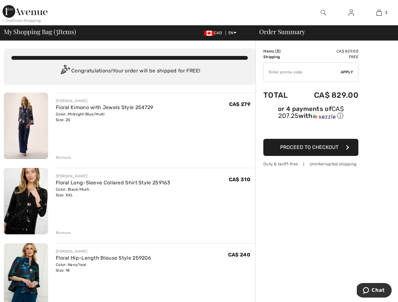
click at [25, 20] on div "< Continue Shopping" at bounding box center [22, 21] width 38 height 6
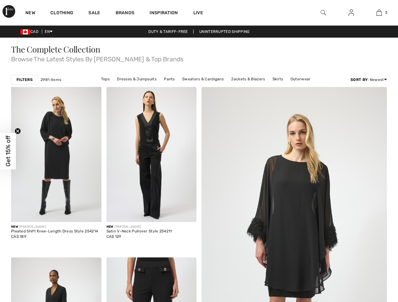
checkbox input "true"
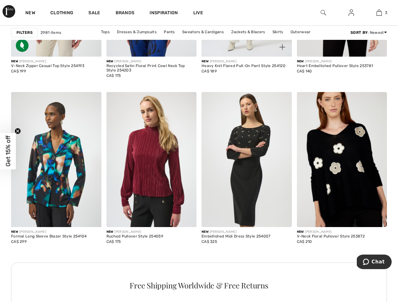
scroll to position [490, 0]
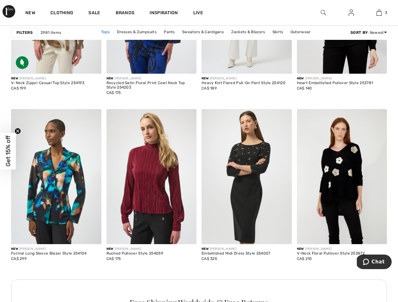
click at [107, 31] on link "Tops" at bounding box center [105, 32] width 15 height 8
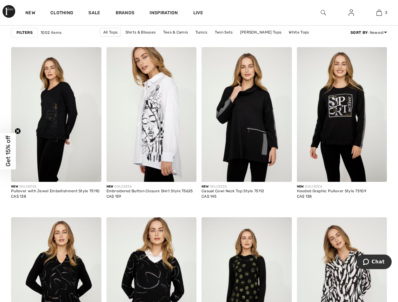
scroll to position [393, 0]
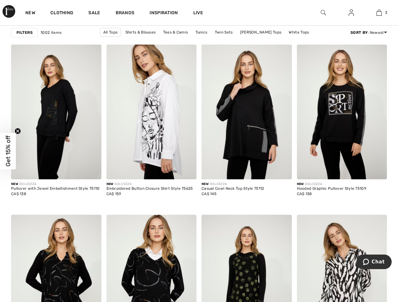
click at [243, 37] on link "Frank Lyman Tops" at bounding box center [220, 41] width 48 height 8
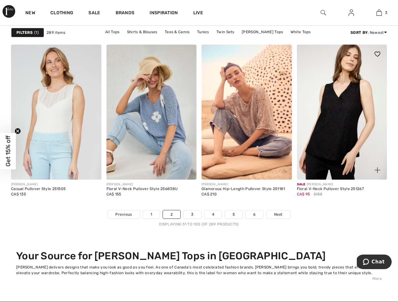
scroll to position [2483, 0]
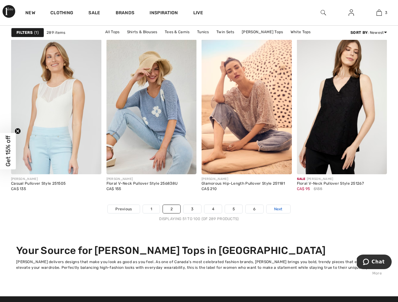
click at [281, 209] on span "Next" at bounding box center [278, 209] width 9 height 6
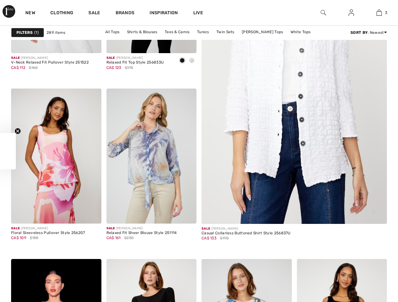
checkbox input "true"
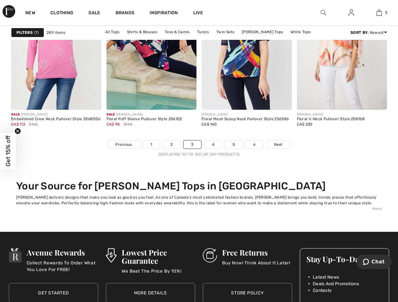
scroll to position [2547, 0]
click at [215, 145] on link "4" at bounding box center [212, 145] width 17 height 8
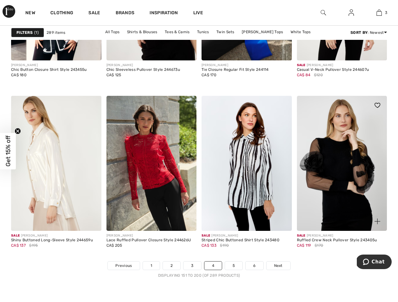
scroll to position [2429, 0]
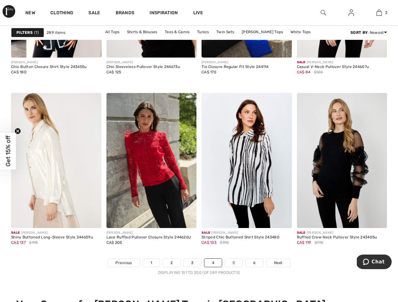
click at [238, 260] on link "5" at bounding box center [233, 263] width 17 height 8
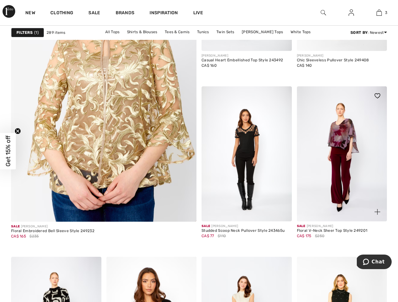
scroll to position [1515, 0]
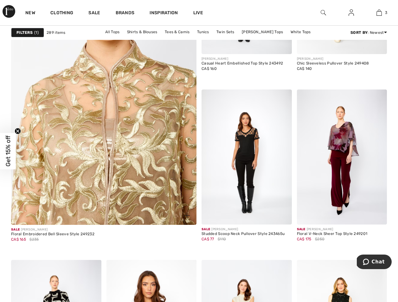
click at [150, 124] on img at bounding box center [104, 85] width 222 height 333
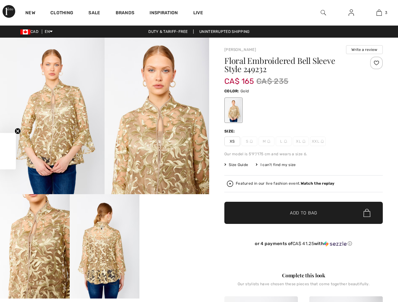
checkbox input "true"
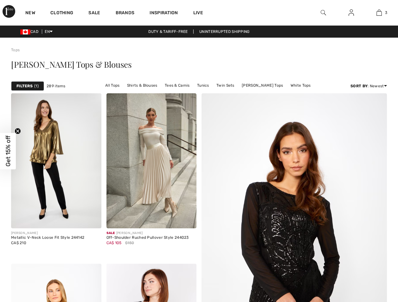
checkbox input "true"
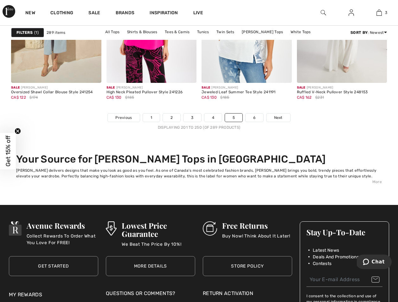
scroll to position [2580, 0]
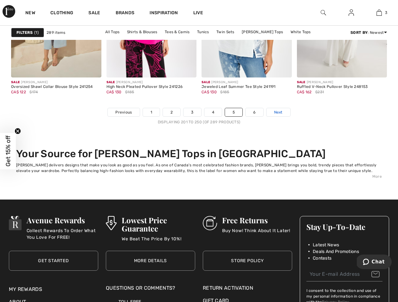
click at [278, 113] on span "Next" at bounding box center [278, 113] width 9 height 6
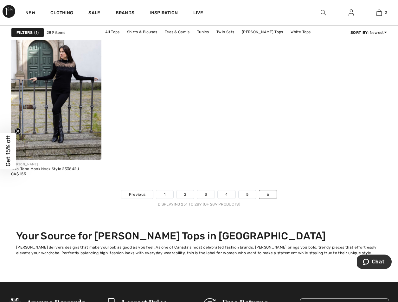
scroll to position [2157, 0]
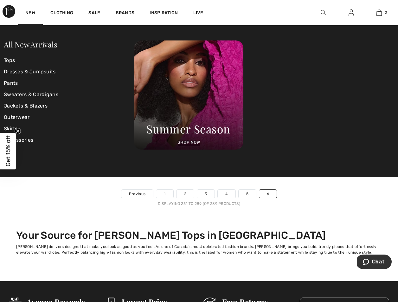
click at [9, 10] on img at bounding box center [9, 11] width 13 height 13
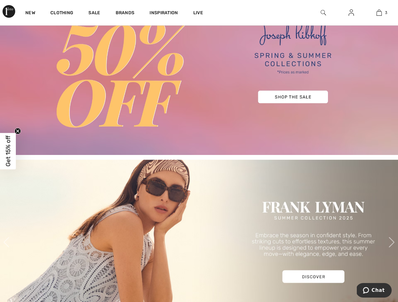
scroll to position [65, 0]
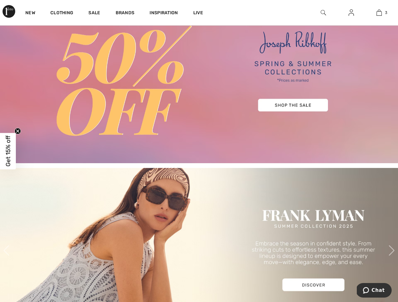
click at [343, 108] on img at bounding box center [199, 68] width 398 height 191
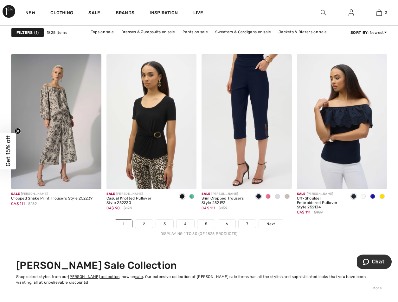
scroll to position [2477, 0]
